Goal: Information Seeking & Learning: Learn about a topic

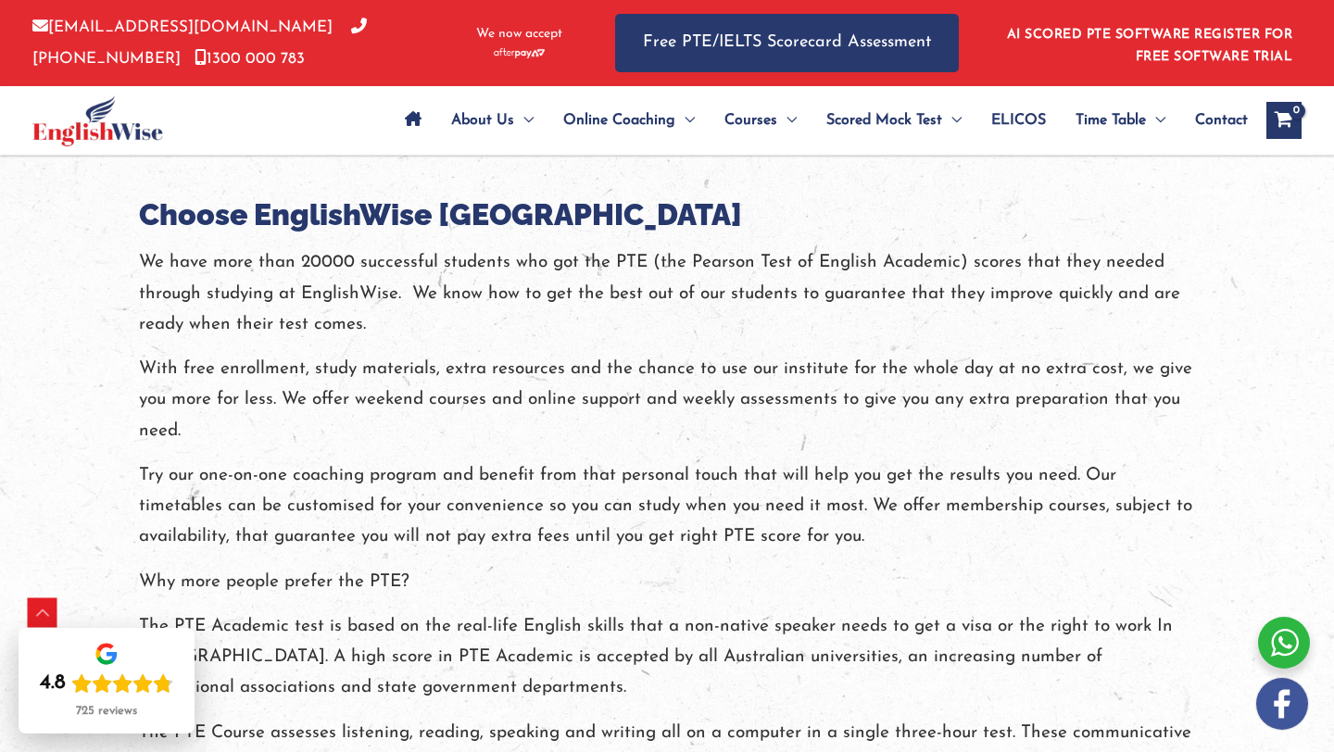
scroll to position [2161, 0]
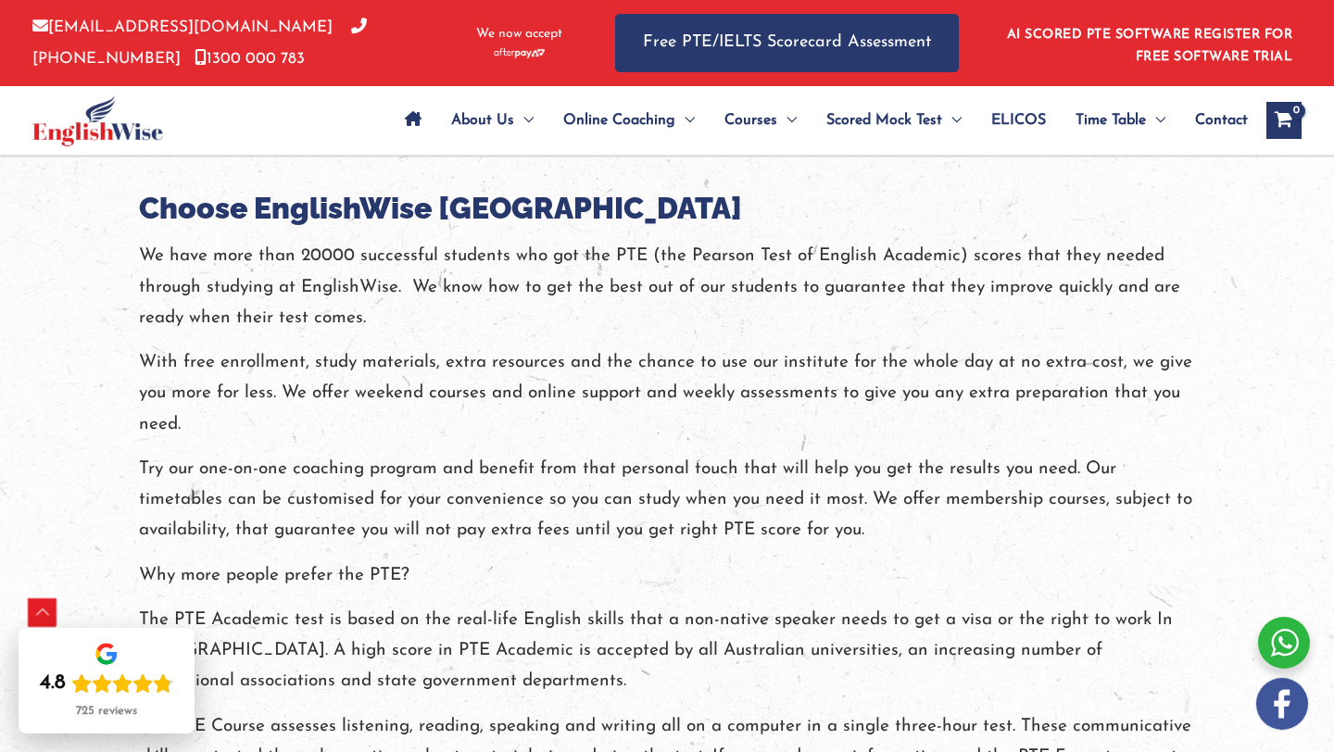
click at [46, 610] on div "Scroll to Top" at bounding box center [43, 613] width 30 height 30
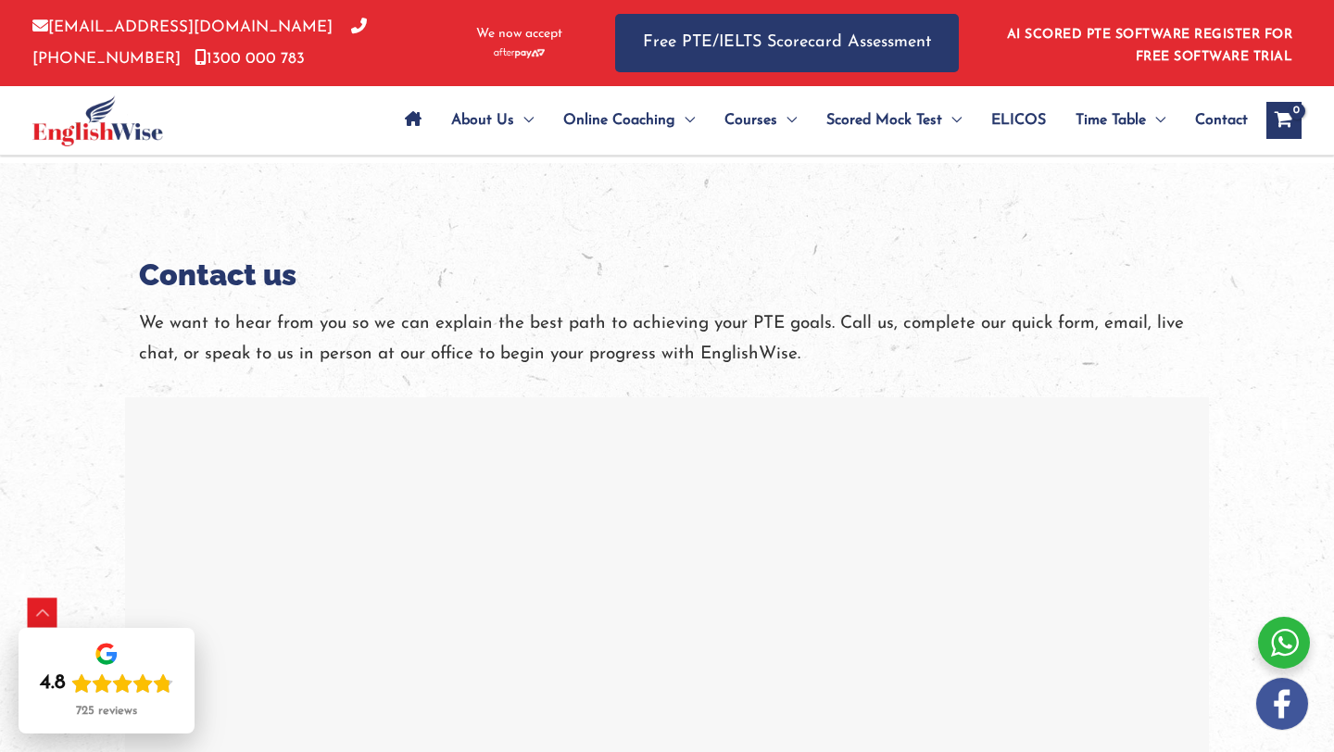
scroll to position [3452, 0]
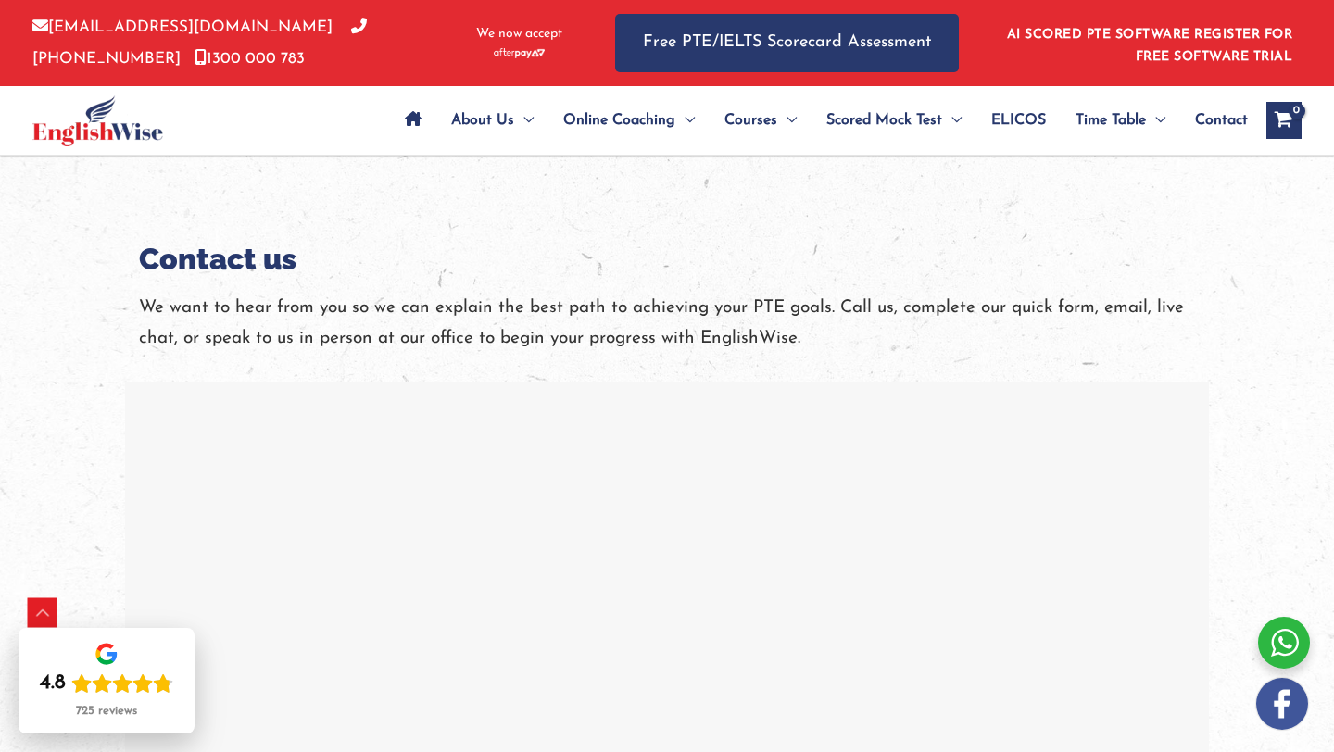
drag, startPoint x: 738, startPoint y: 445, endPoint x: 701, endPoint y: 345, distance: 106.7
click at [701, 386] on div at bounding box center [667, 594] width 1074 height 417
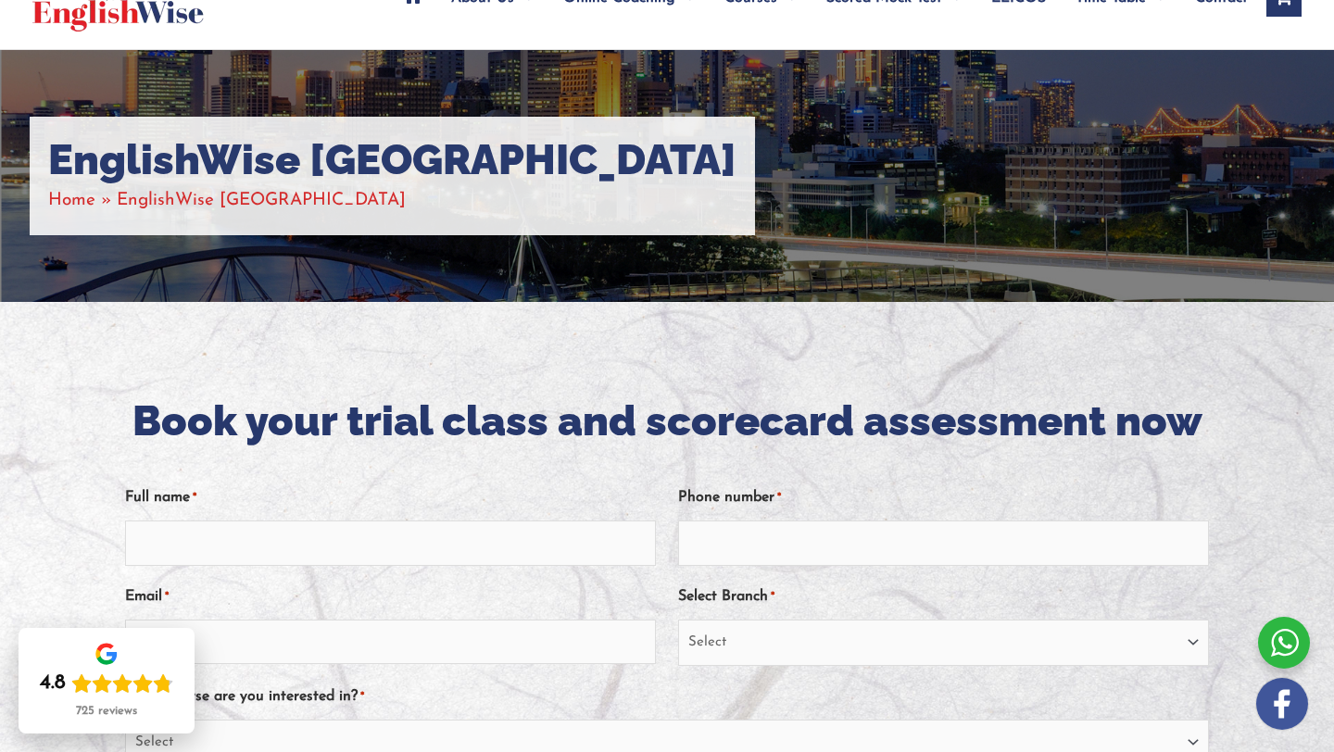
scroll to position [0, 0]
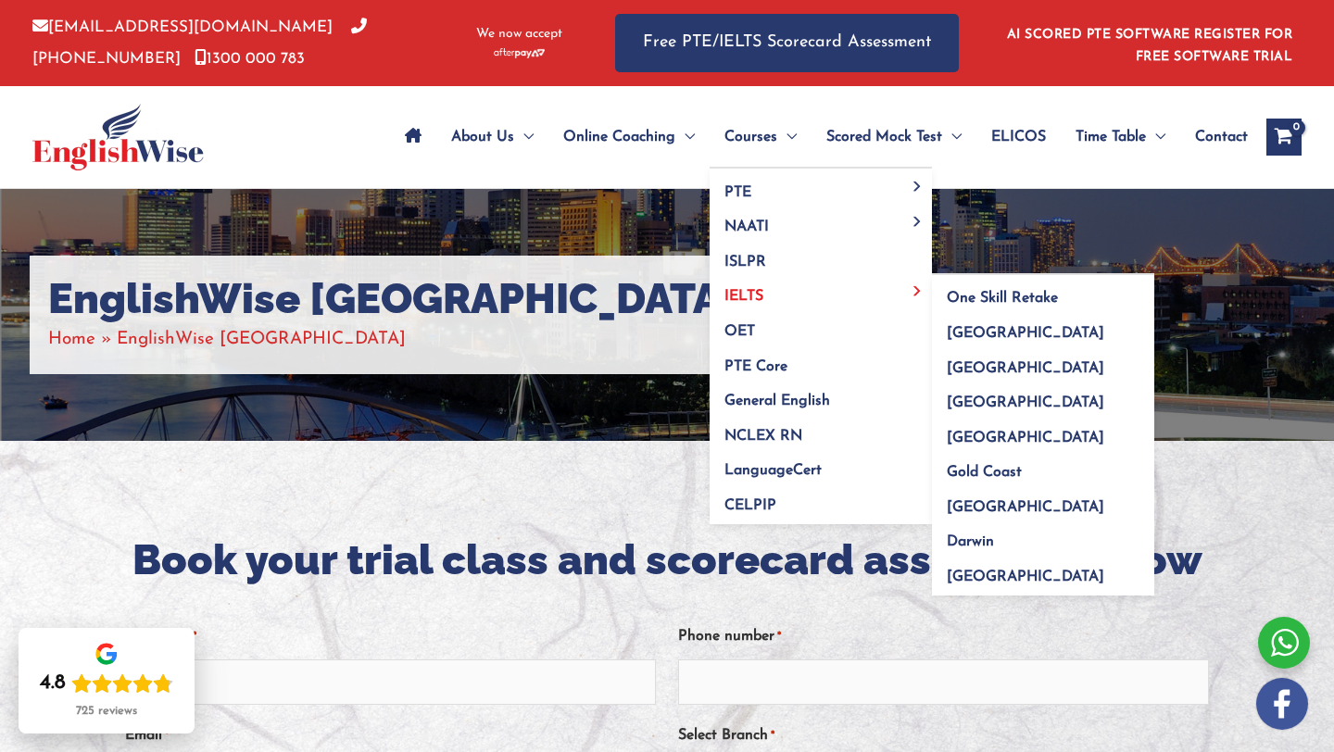
click at [766, 286] on link "IELTS" at bounding box center [820, 290] width 222 height 35
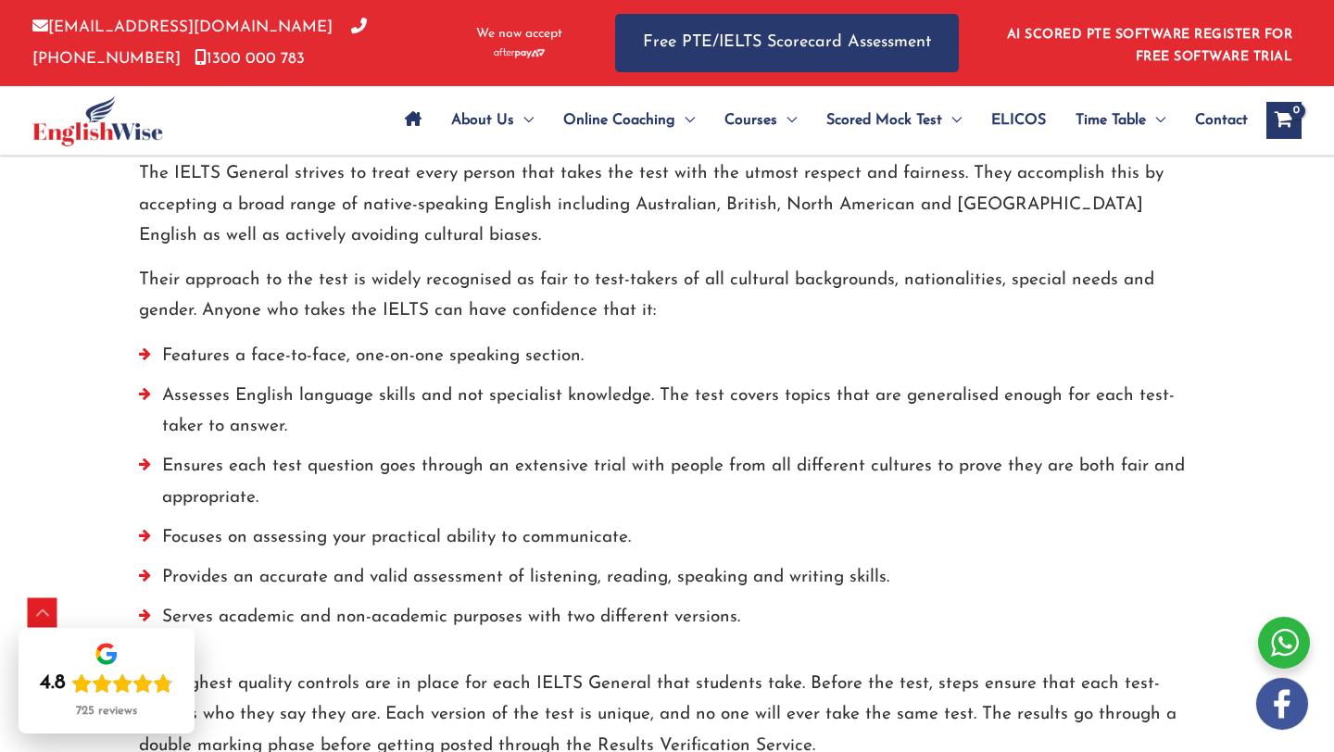
scroll to position [1304, 0]
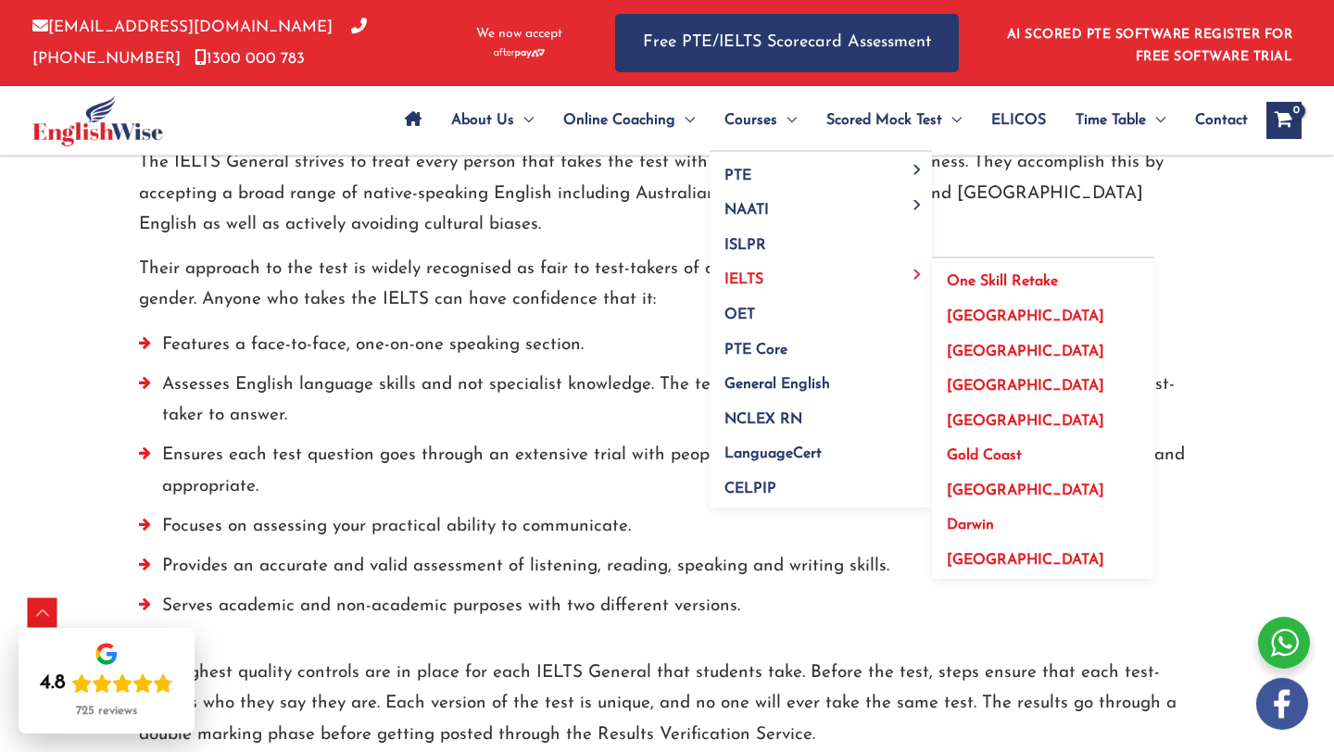
click at [960, 393] on span "[GEOGRAPHIC_DATA]" at bounding box center [1025, 386] width 157 height 15
click at [960, 384] on span "[GEOGRAPHIC_DATA]" at bounding box center [1025, 386] width 157 height 15
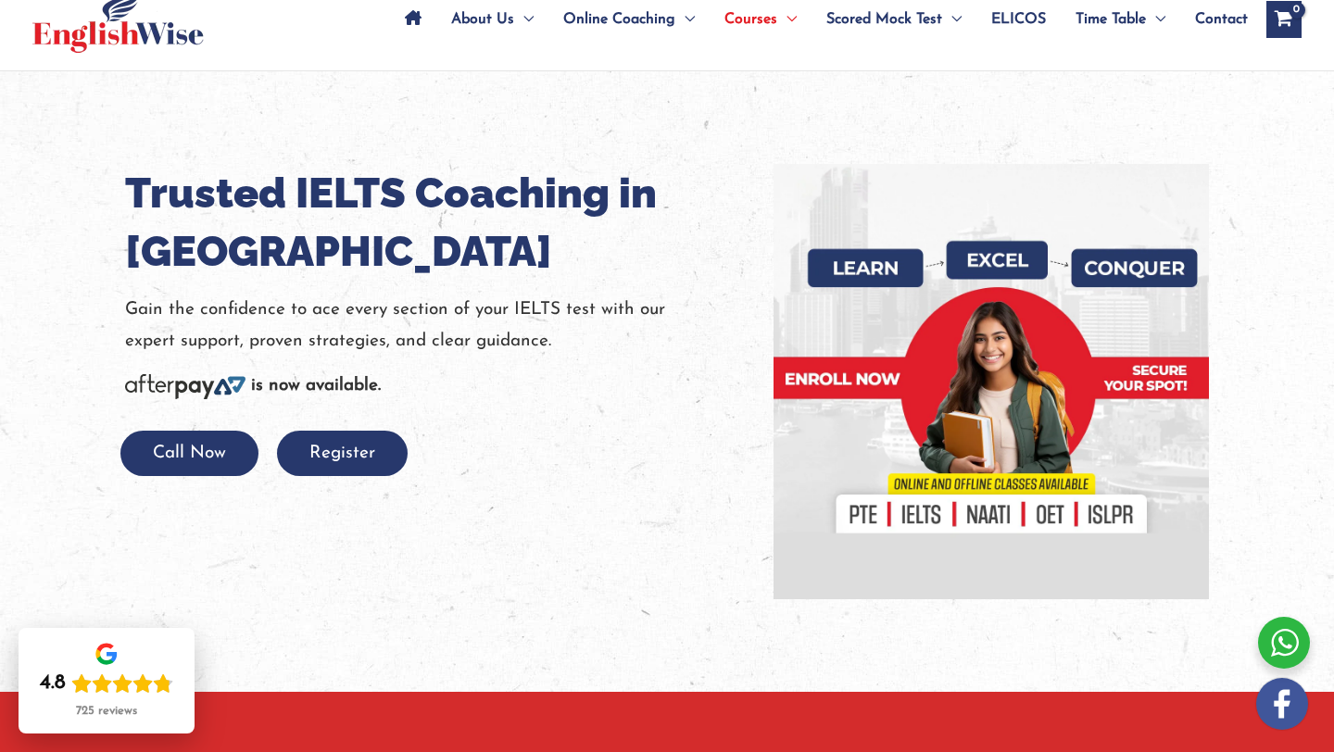
scroll to position [101, 0]
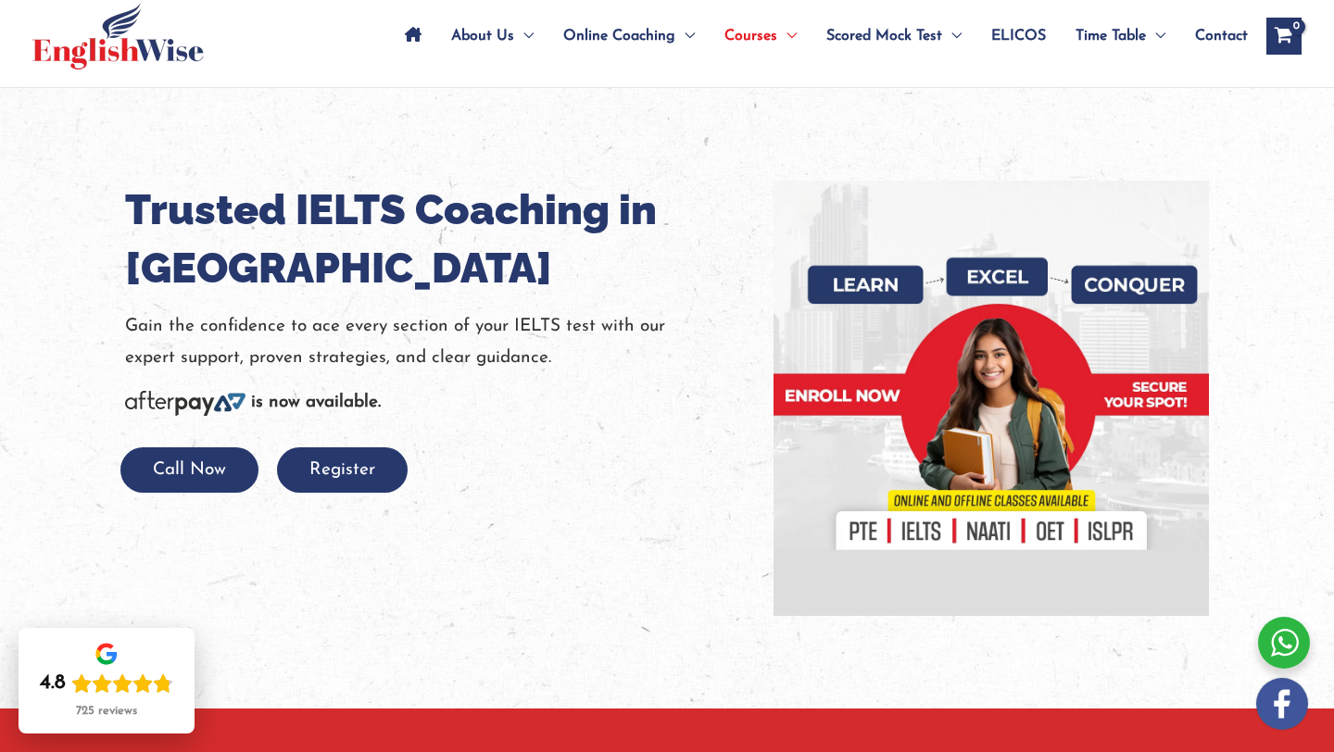
click at [1020, 26] on span "ELICOS" at bounding box center [1018, 36] width 55 height 65
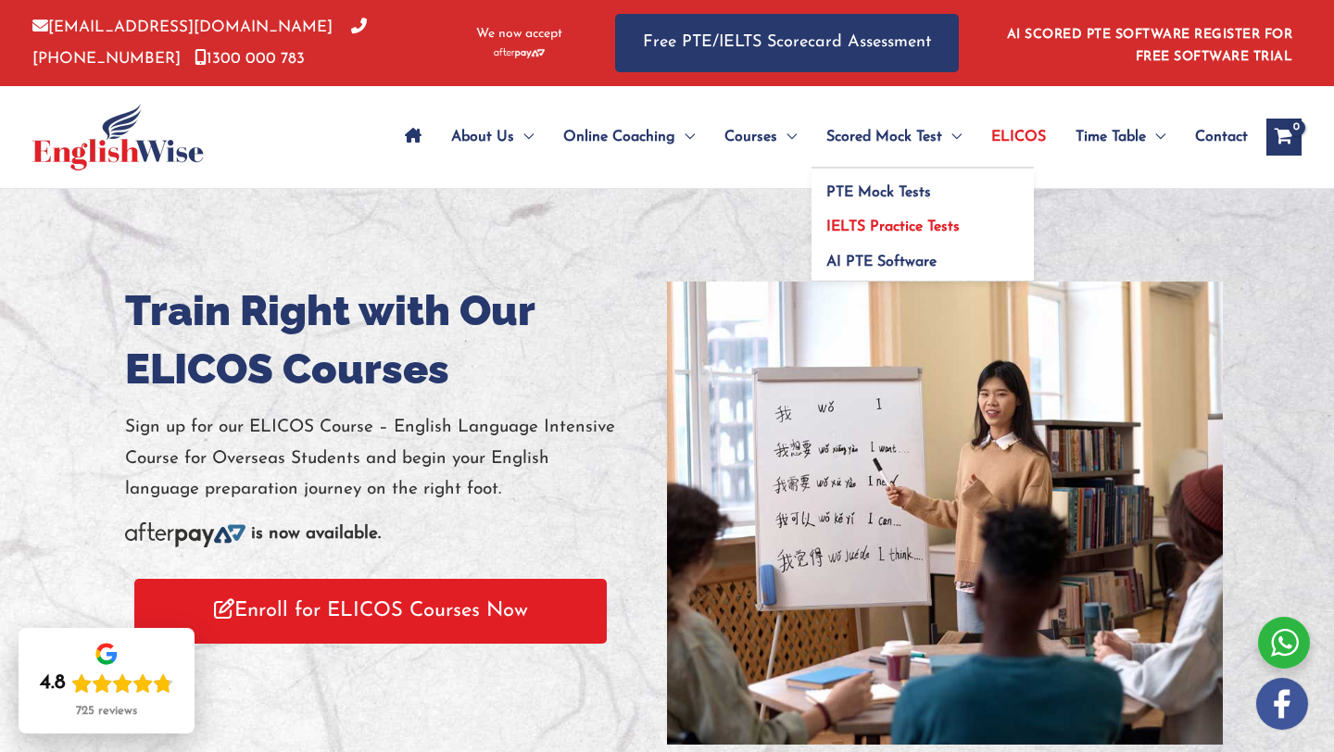
click at [888, 221] on span "IELTS Practice Tests" at bounding box center [892, 226] width 133 height 15
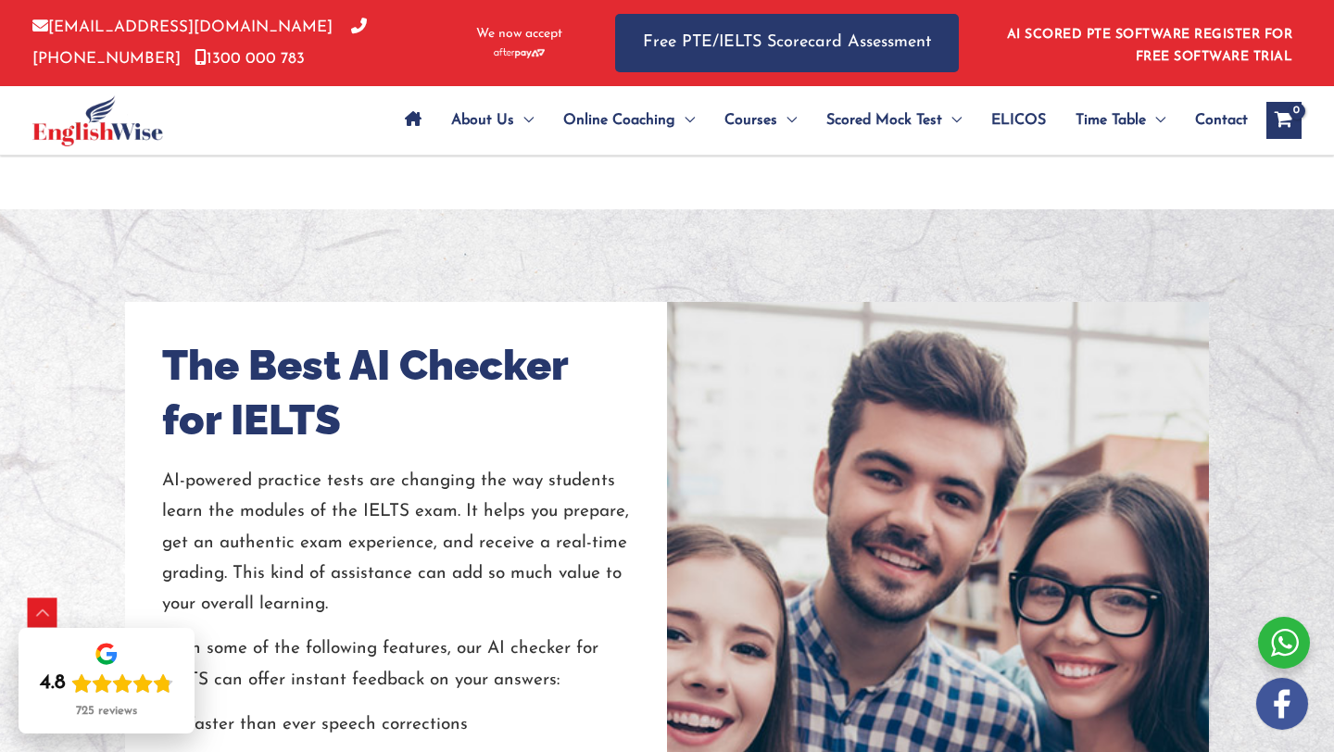
scroll to position [1381, 0]
